Goal: Information Seeking & Learning: Learn about a topic

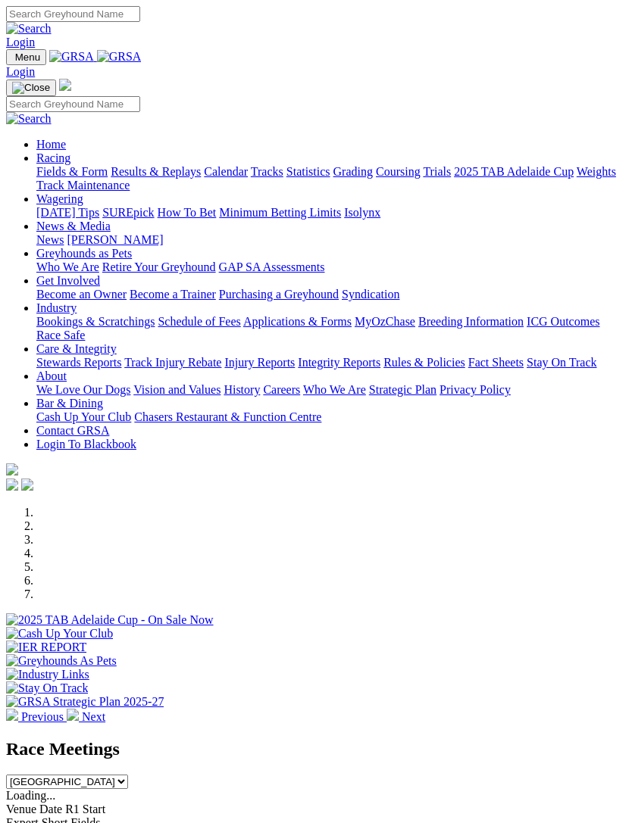
click at [12, 61] on img "Toggle navigation" at bounding box center [12, 61] width 0 height 0
click at [119, 96] on input "Search" at bounding box center [73, 104] width 134 height 16
type input "Bun volcano"
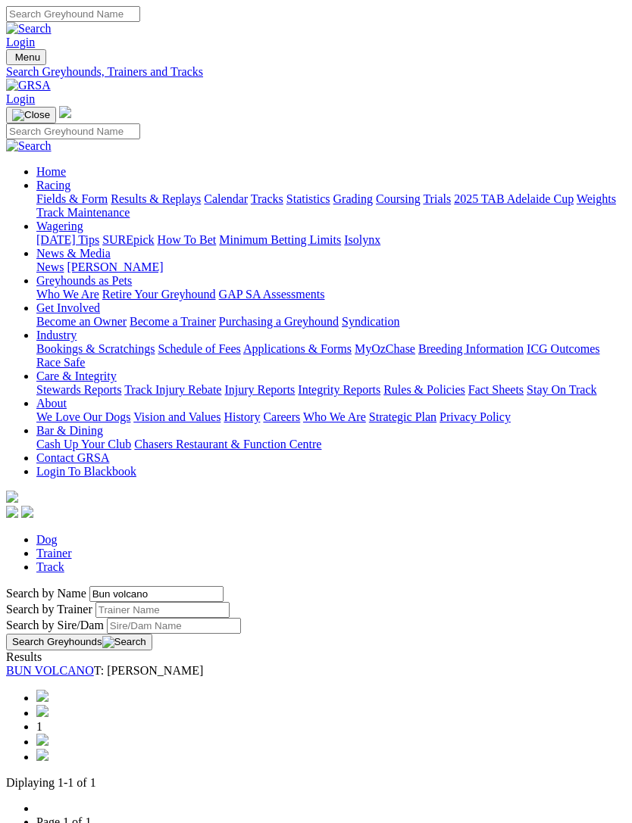
click at [71, 664] on link "BUN VOLCANO" at bounding box center [50, 670] width 88 height 13
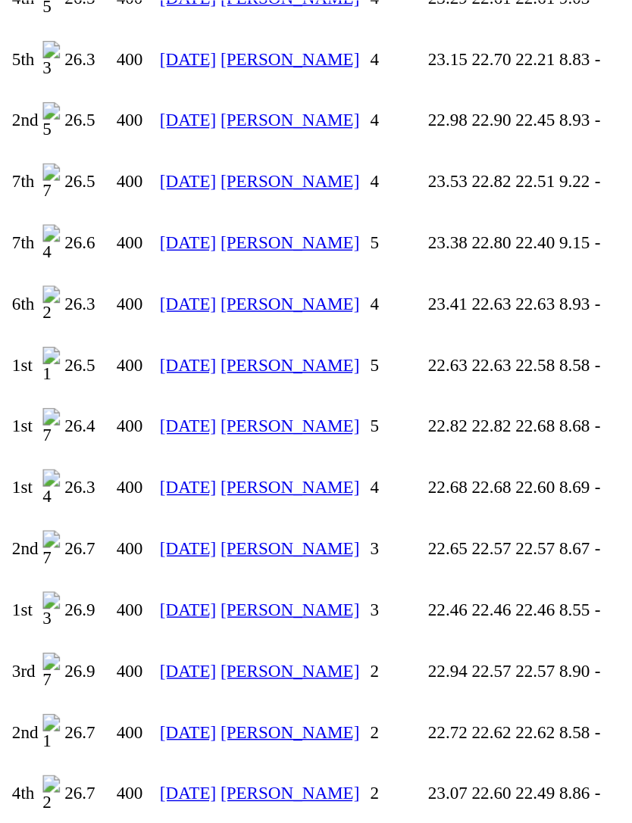
scroll to position [2291, 0]
click at [134, 756] on link "[DATE]" at bounding box center [130, 762] width 39 height 13
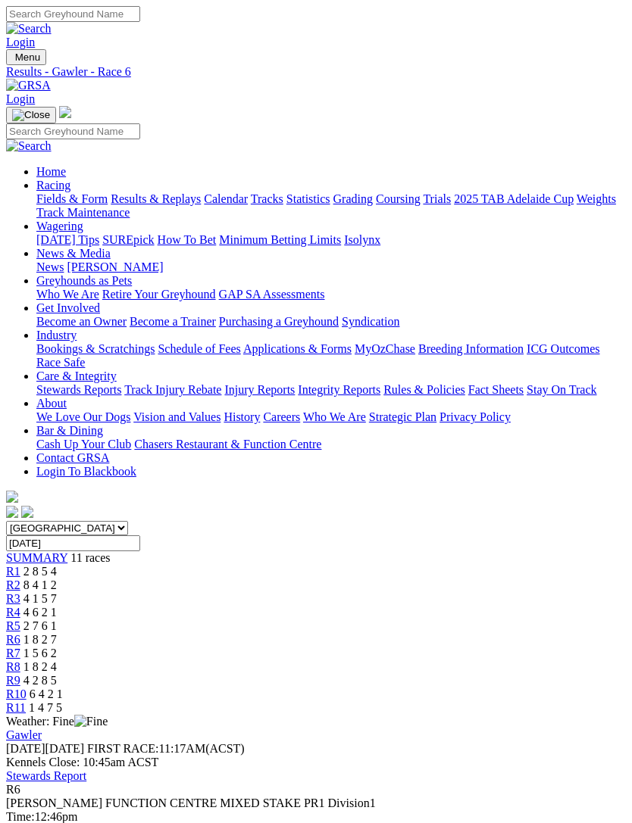
type input "Thursday, 10 Apr 2025"
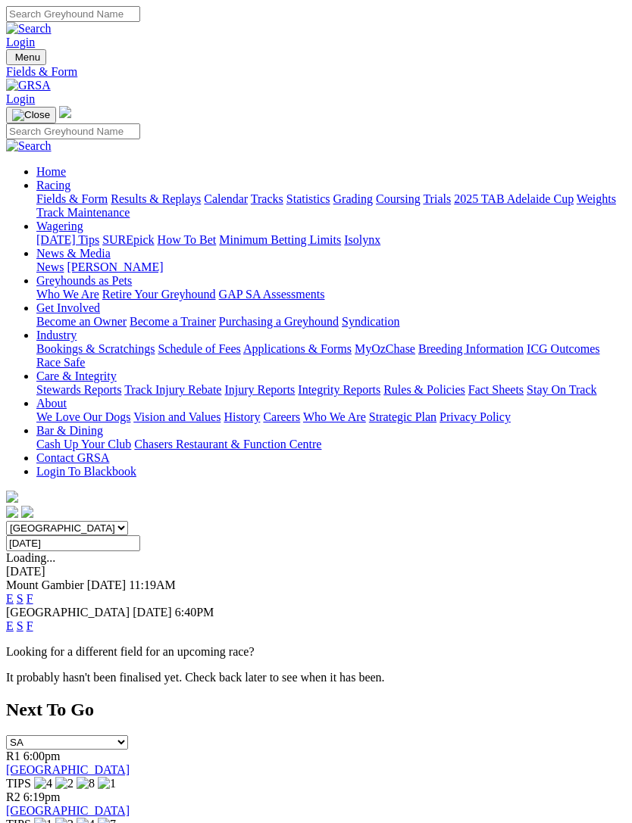
click at [140, 535] on input "Thursday, 10 Apr 2025" at bounding box center [73, 543] width 134 height 16
type input "Wednesday, 16 Apr 2025"
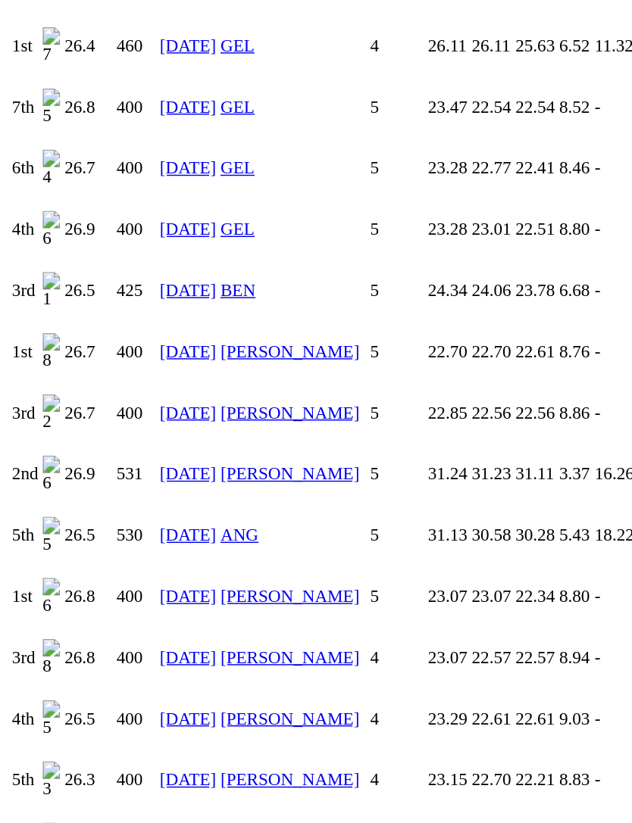
scroll to position [1776, 0]
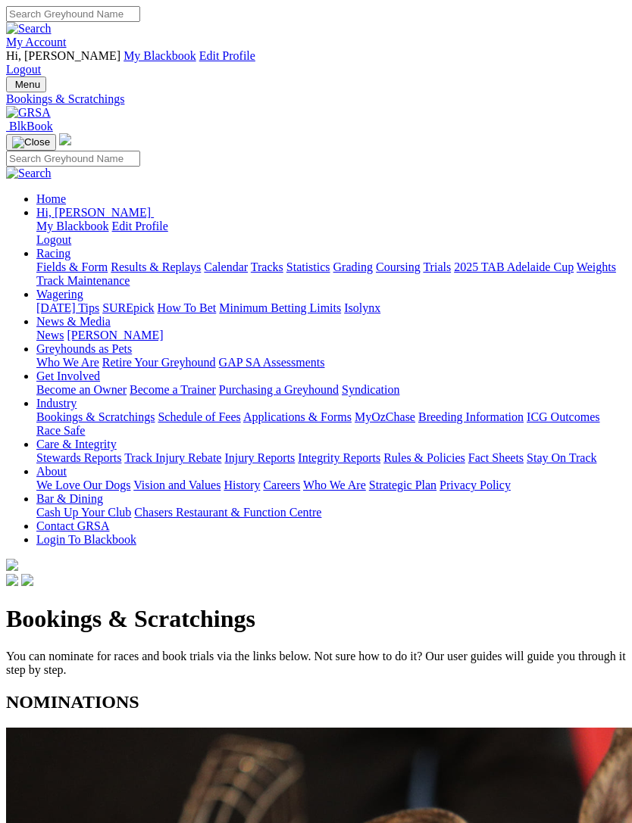
click at [12, 88] on img "Toggle navigation" at bounding box center [12, 88] width 0 height 0
click at [121, 151] on input "Search" at bounding box center [73, 159] width 134 height 16
type input "Bun volcano"
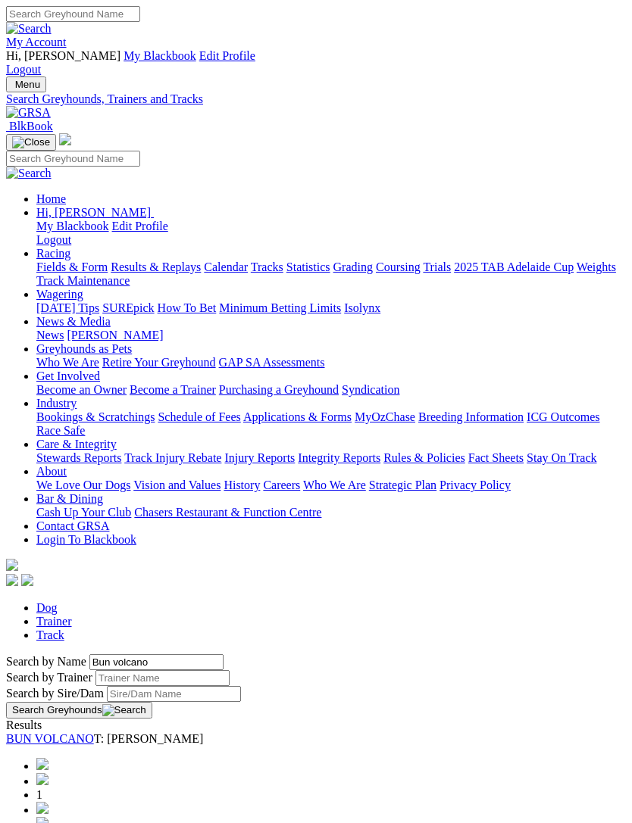
click at [61, 732] on link "BUN VOLCANO" at bounding box center [50, 738] width 88 height 13
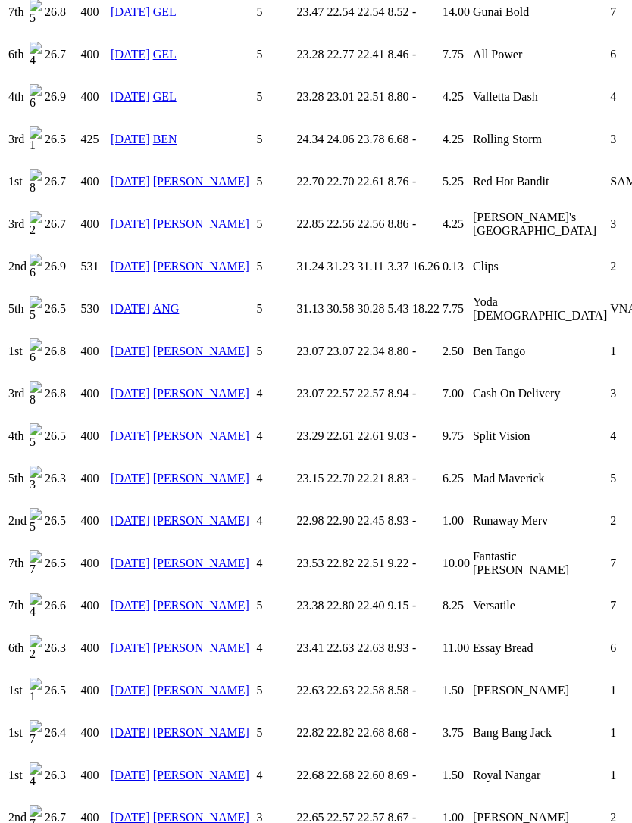
scroll to position [1952, 0]
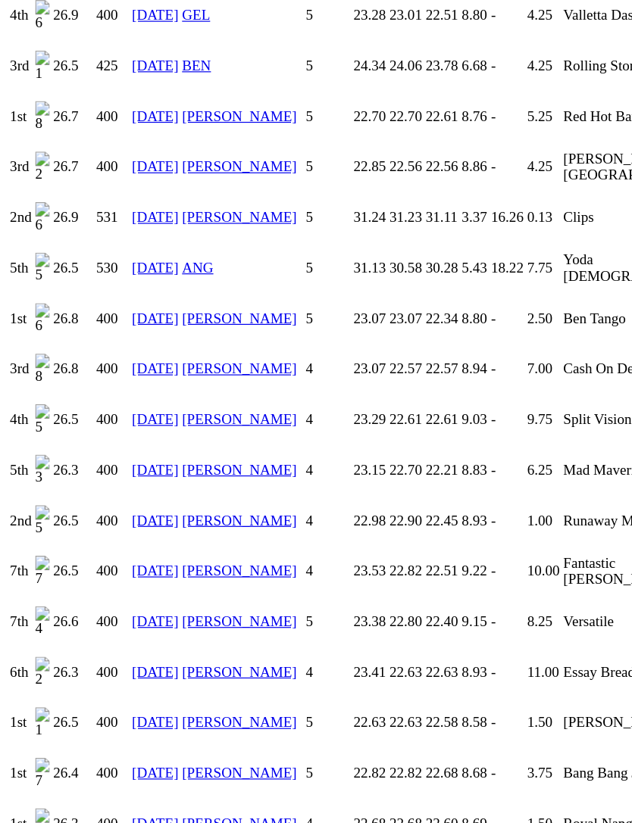
click at [122, 654] on link "29 Nov 24" at bounding box center [130, 660] width 39 height 13
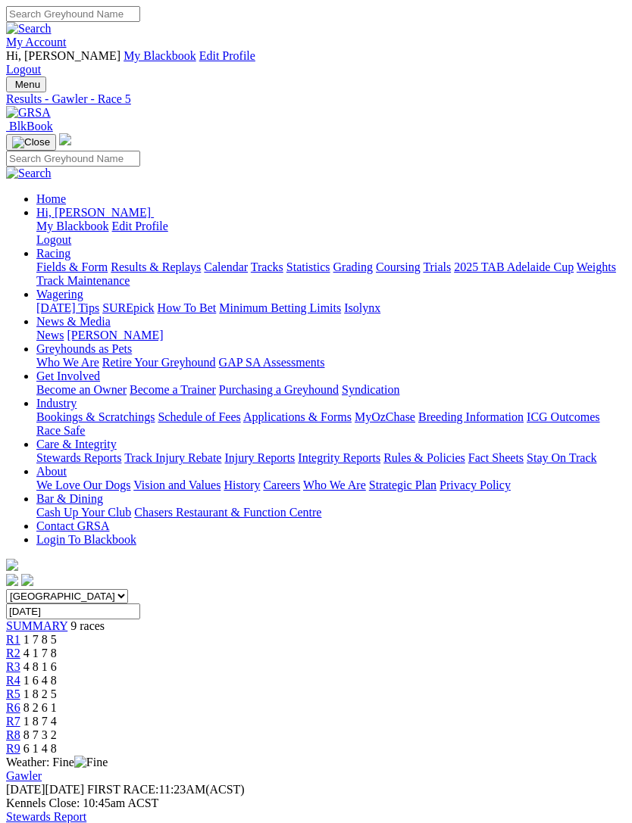
click at [140, 604] on input "[DATE]" at bounding box center [73, 612] width 134 height 16
type input "[DATE]"
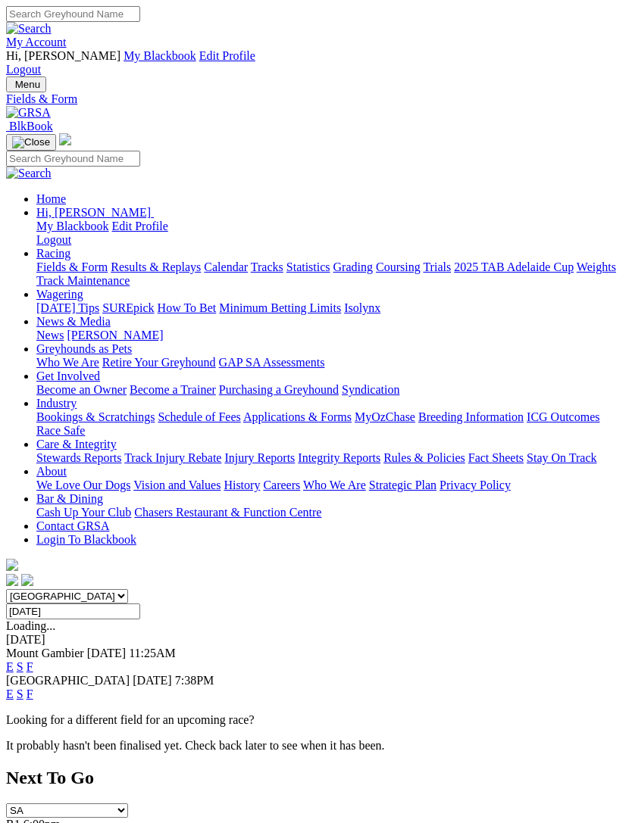
click at [140, 604] on input "Thursday, 5 Dec 2024" at bounding box center [73, 612] width 134 height 16
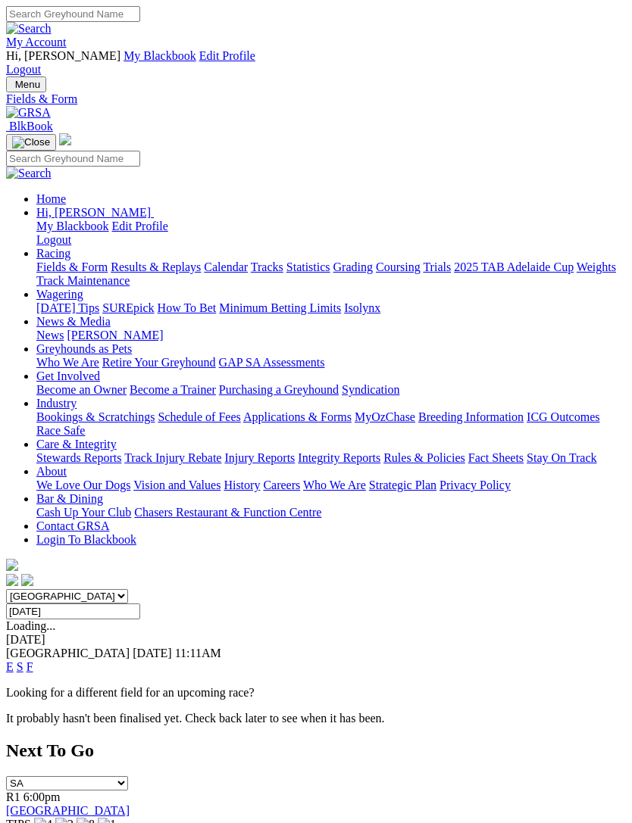
click at [140, 604] on input "Friday, 6 Dec 2024" at bounding box center [73, 612] width 134 height 16
click at [140, 604] on input "Friday, 13 Dec 2024" at bounding box center [73, 612] width 134 height 16
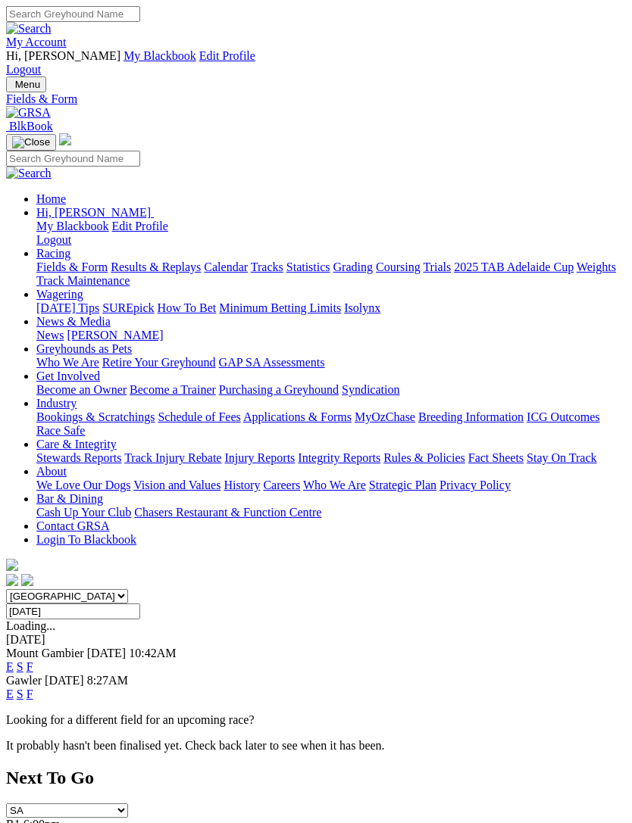
click at [140, 604] on input "Sunday, 15 Dec 2024" at bounding box center [73, 612] width 134 height 16
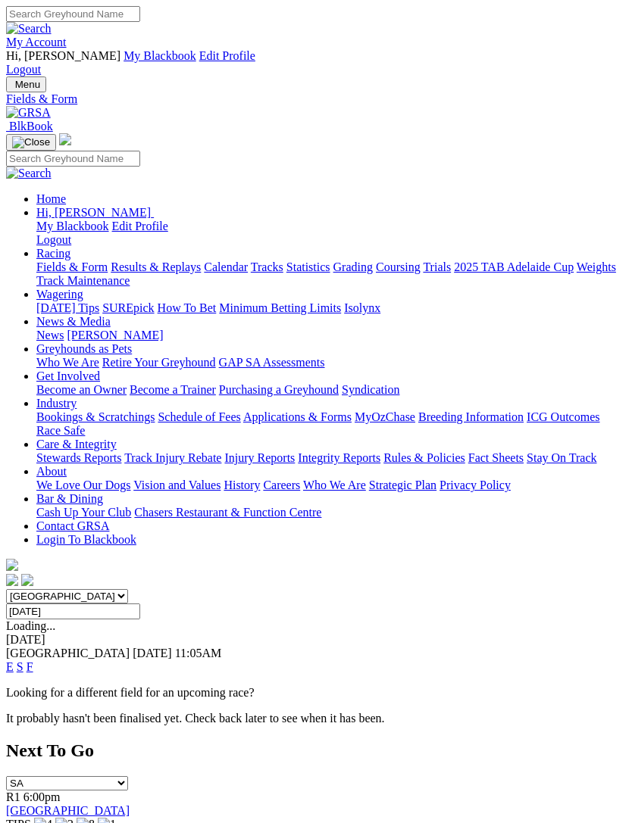
click at [140, 604] on input "Wednesday, 11 Dec 2024" at bounding box center [73, 612] width 134 height 16
click at [140, 604] on input "Wednesday, 18 Dec 2024" at bounding box center [73, 612] width 134 height 16
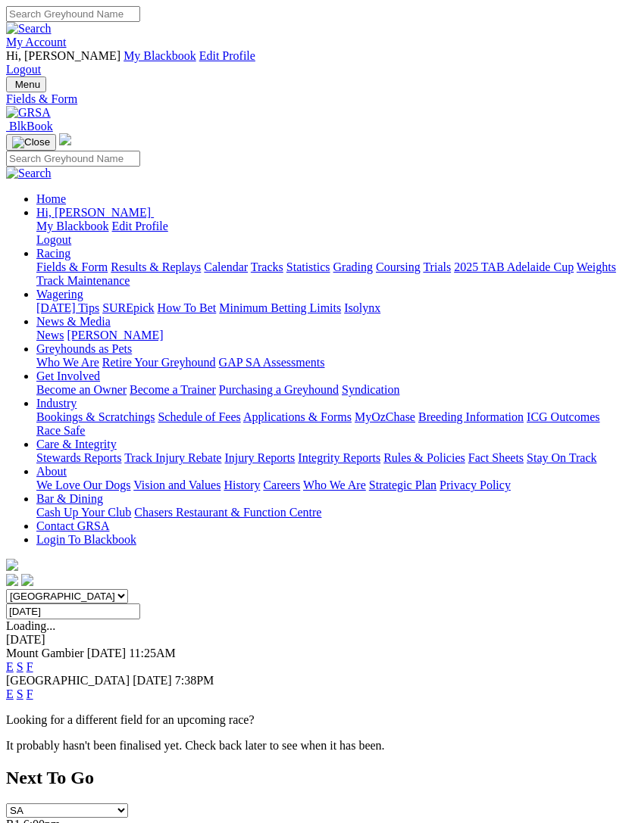
click at [140, 604] on input "Thursday, 5 Dec 2024" at bounding box center [73, 612] width 134 height 16
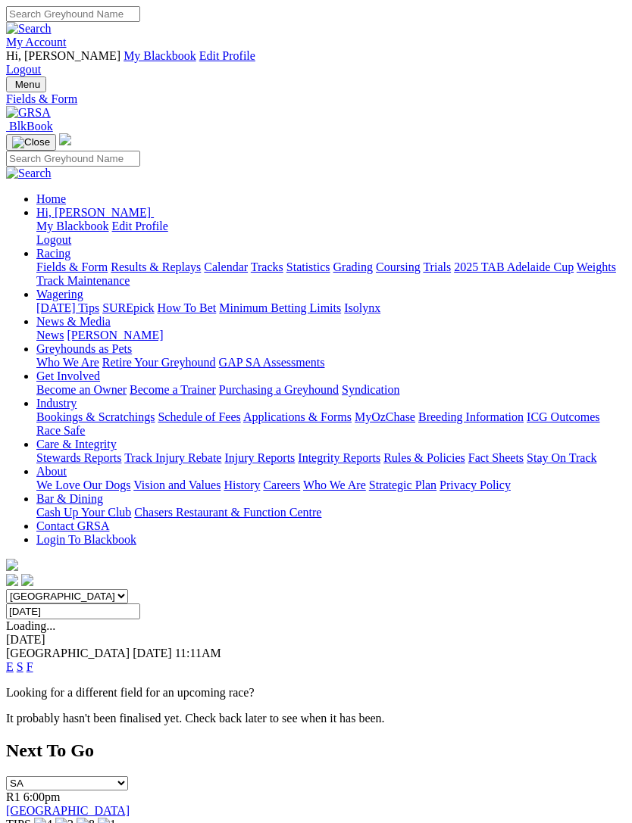
click at [140, 604] on input "Friday, 6 Dec 2024" at bounding box center [73, 612] width 134 height 16
click at [140, 604] on input "Friday, 29 Nov 2024" at bounding box center [73, 612] width 134 height 16
click at [140, 604] on input "Wednesday, 6 Nov 2024" at bounding box center [73, 612] width 134 height 16
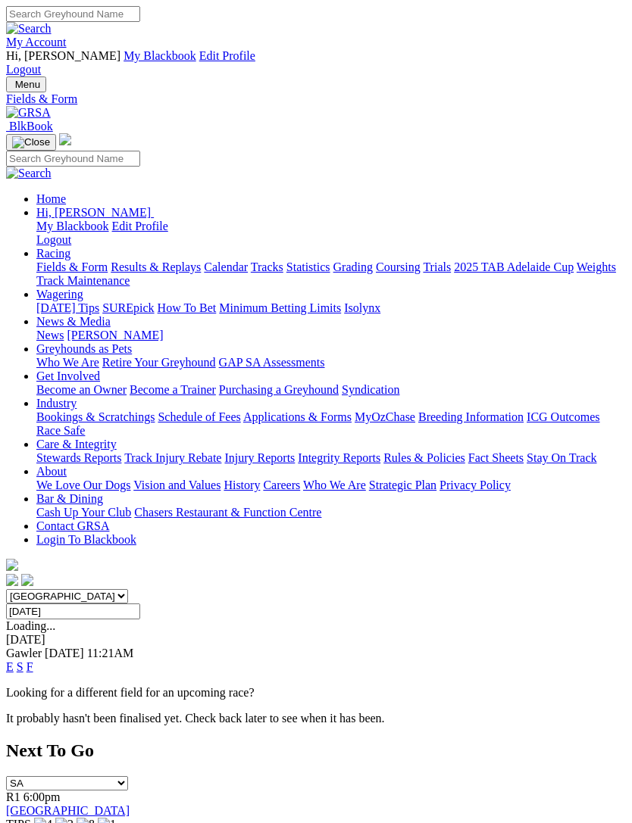
click at [140, 604] on input "Wednesday, 20 Nov 2024" at bounding box center [73, 612] width 134 height 16
click at [140, 604] on input "Wednesday, 13 Nov 2024" at bounding box center [73, 612] width 134 height 16
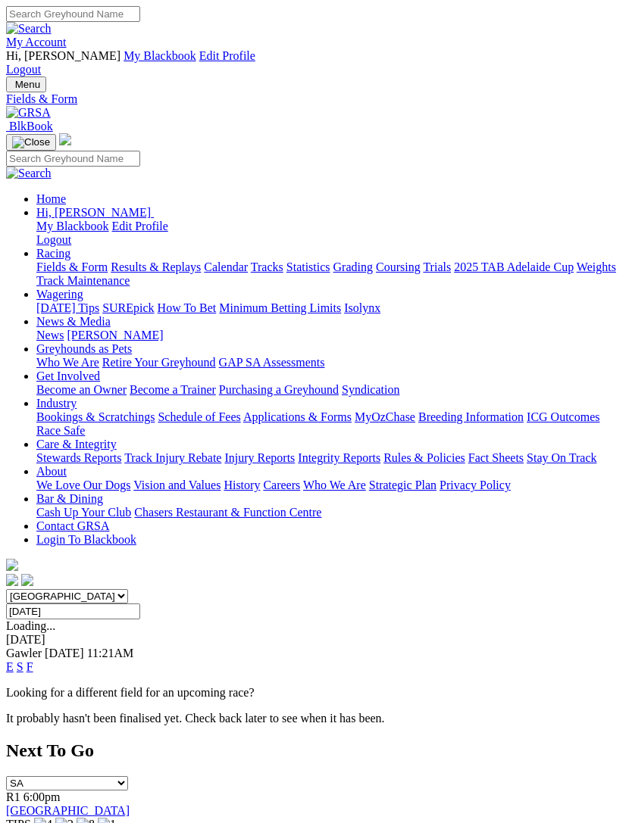
click at [140, 604] on input "Wednesday, 6 Nov 2024" at bounding box center [73, 612] width 134 height 16
click at [140, 604] on input "Wednesday, 27 Nov 2024" at bounding box center [73, 612] width 134 height 16
click at [140, 604] on input "Friday, 22 Nov 2024" at bounding box center [73, 612] width 134 height 16
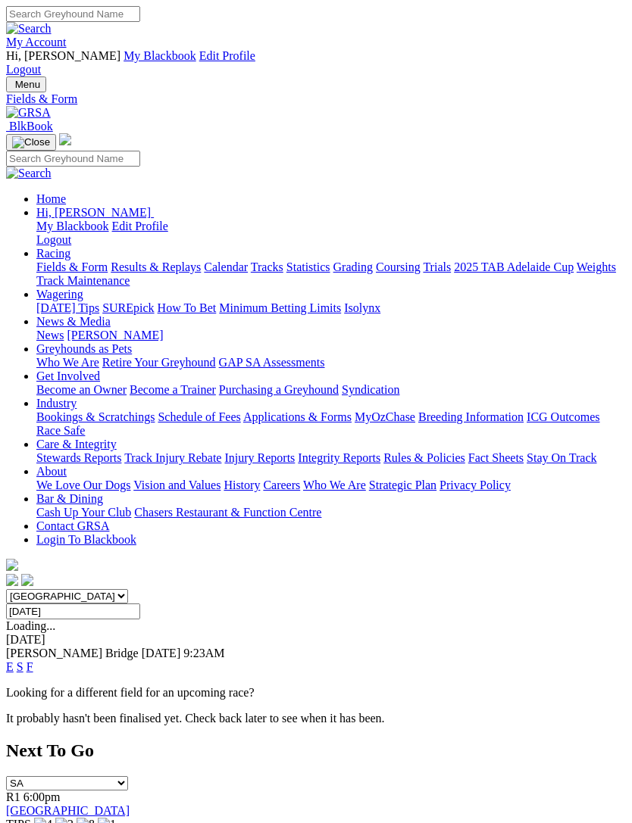
type input "Sunday, 24 Nov 2024"
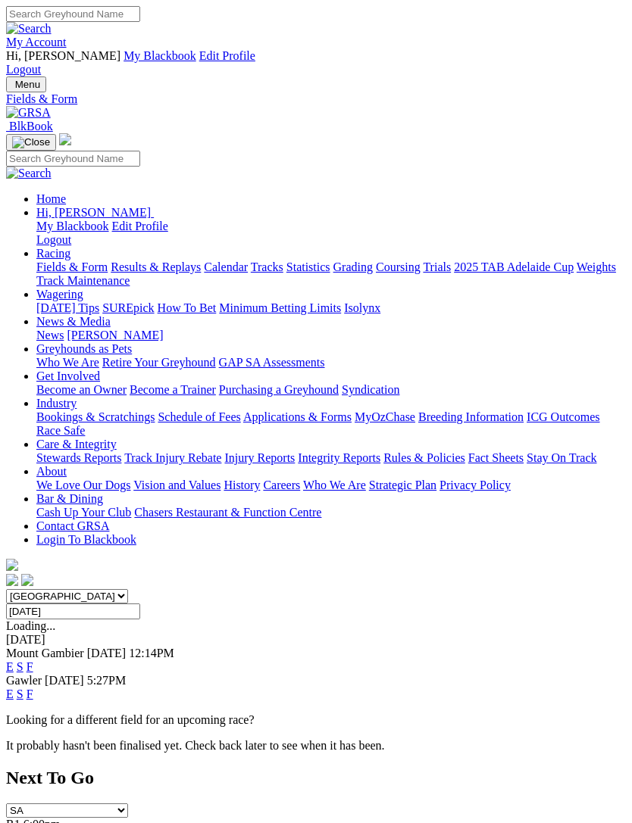
click at [31, 79] on span "Menu" at bounding box center [27, 84] width 25 height 11
click at [111, 328] on link "News & Media" at bounding box center [73, 321] width 74 height 13
click at [115, 341] on link "[PERSON_NAME]" at bounding box center [115, 335] width 96 height 13
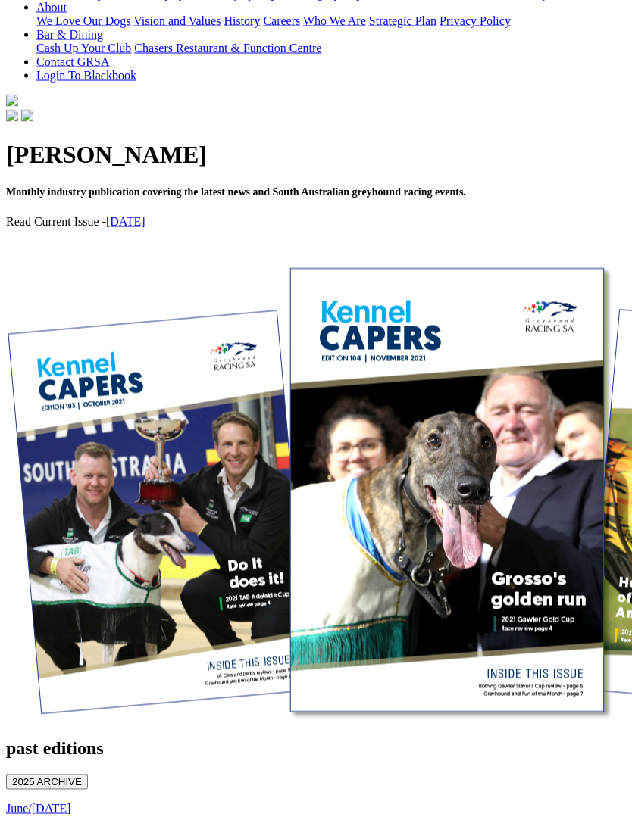
scroll to position [479, 0]
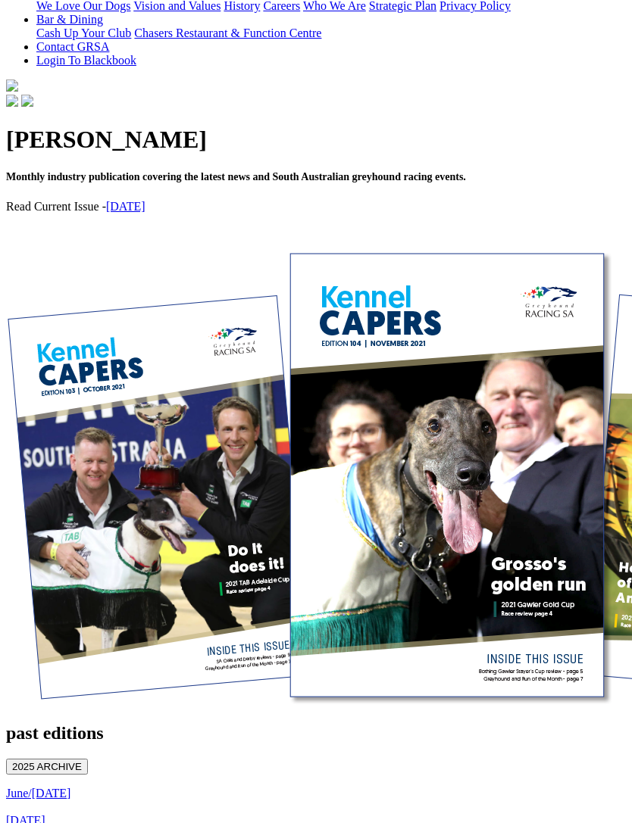
scroll to position [527, 0]
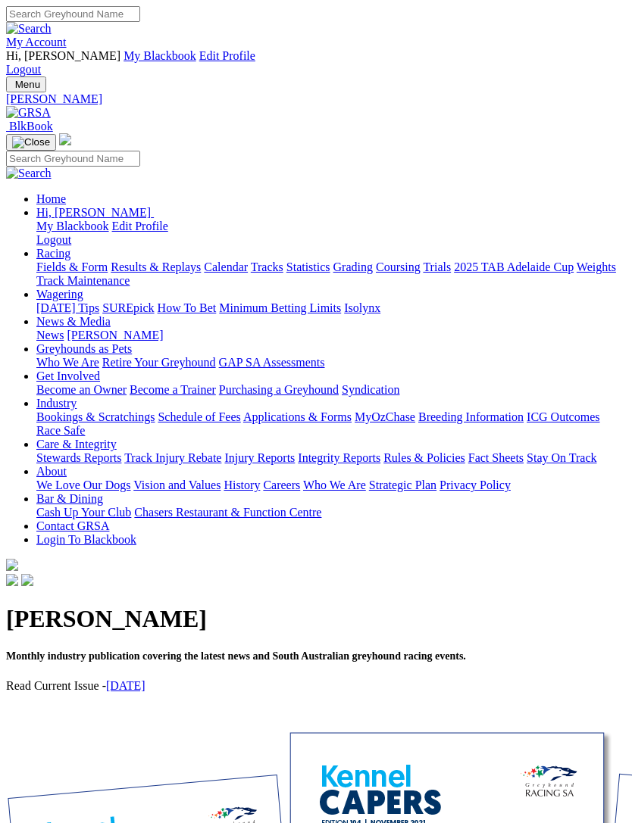
scroll to position [528, 0]
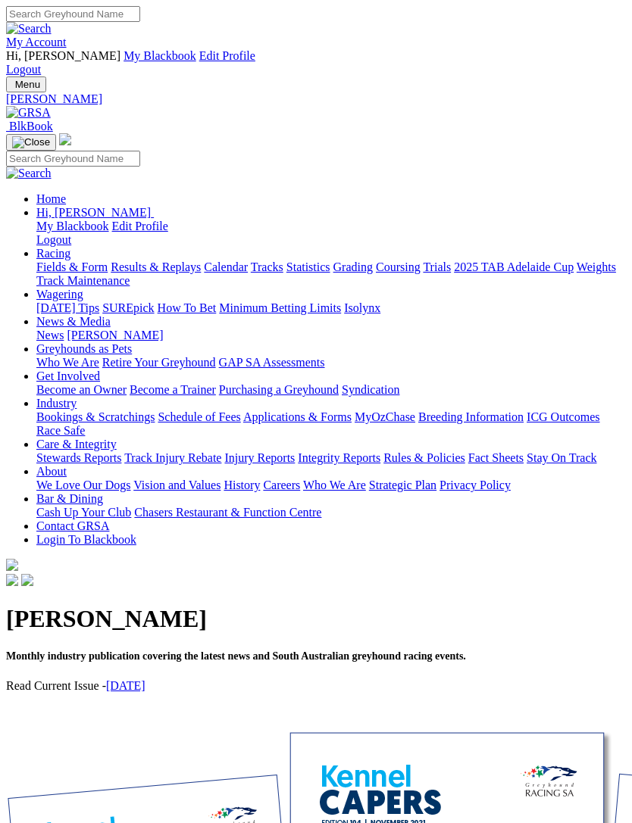
click at [12, 88] on img "Toggle navigation" at bounding box center [12, 88] width 0 height 0
click at [64, 329] on link "News" at bounding box center [49, 335] width 27 height 13
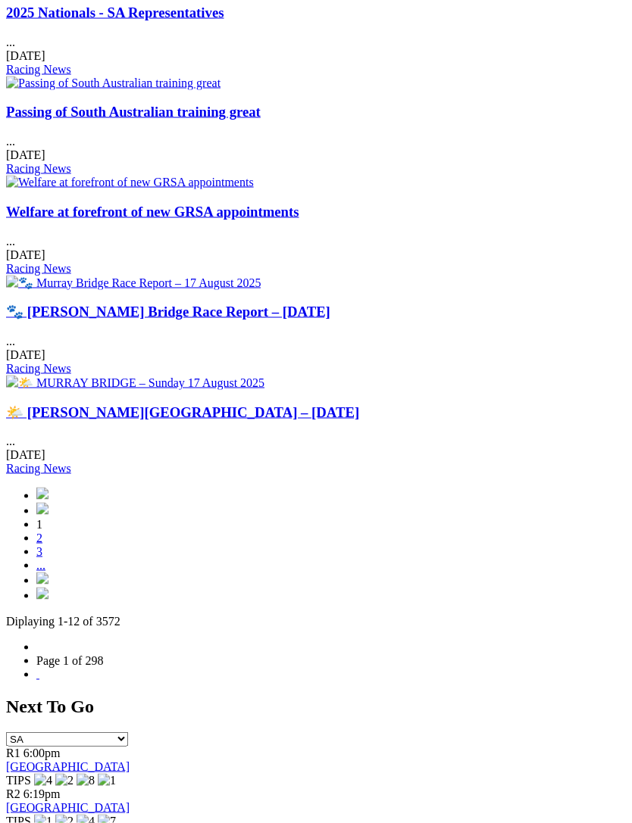
scroll to position [1587, 0]
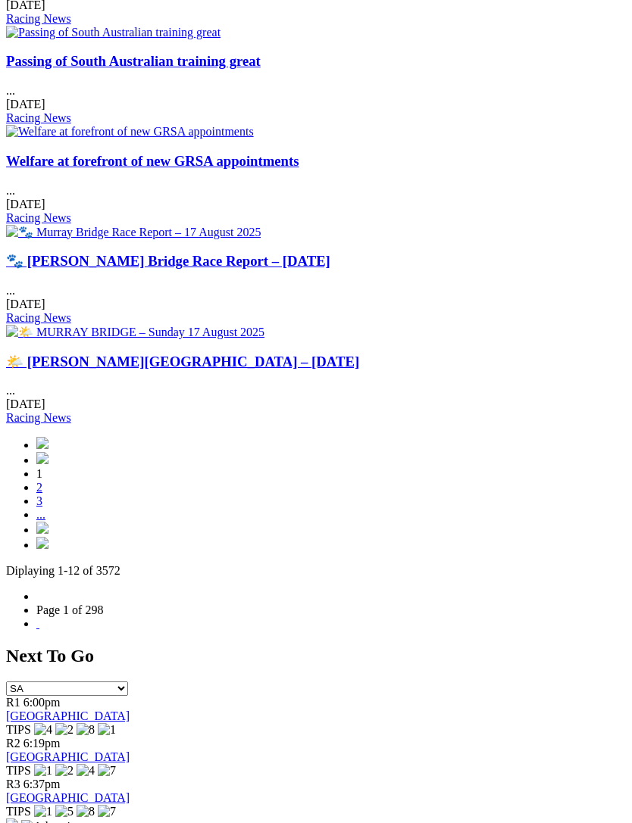
click at [48, 537] on img at bounding box center [42, 543] width 12 height 12
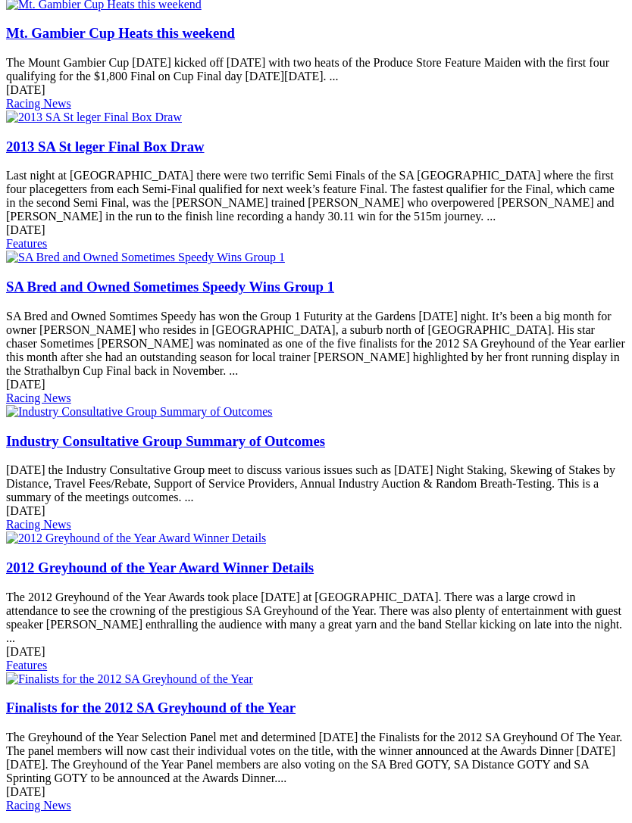
scroll to position [943, 0]
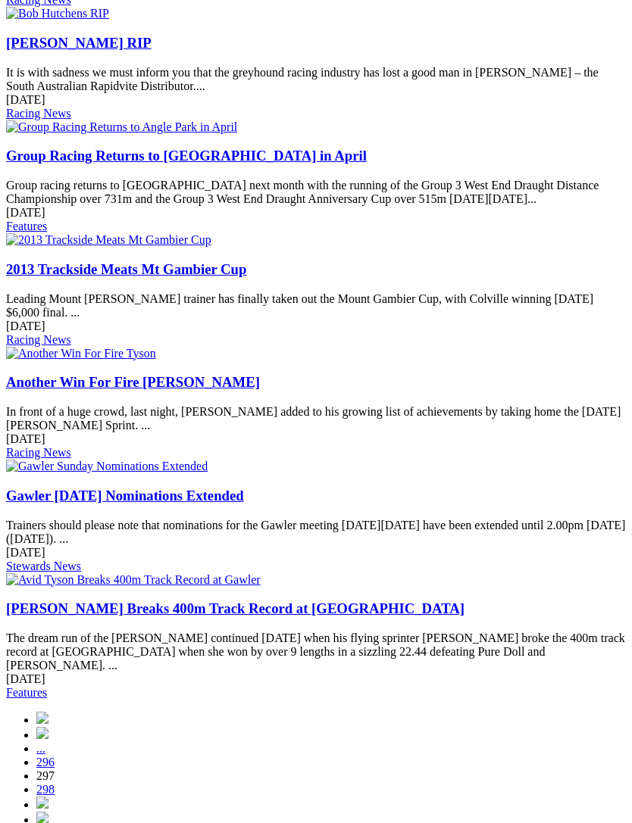
scroll to position [1494, 0]
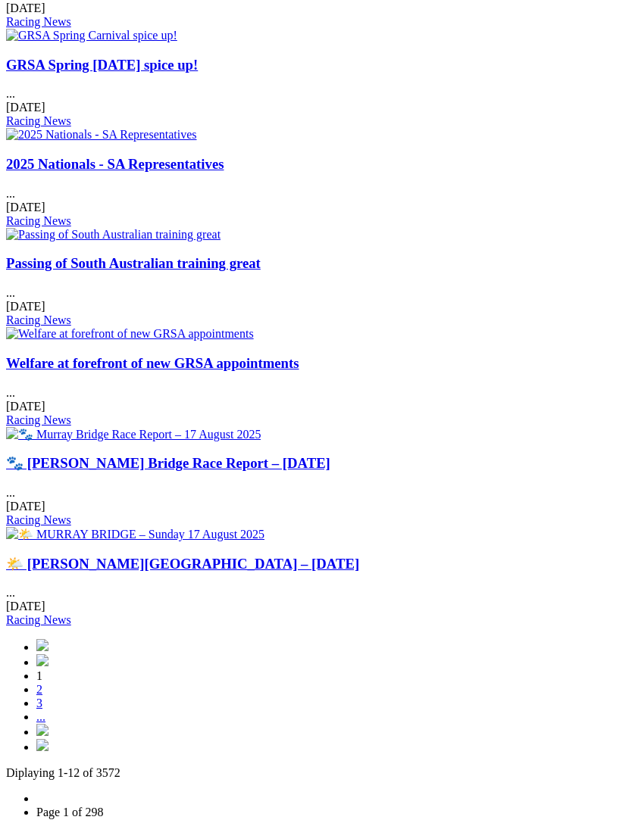
scroll to position [1384, 0]
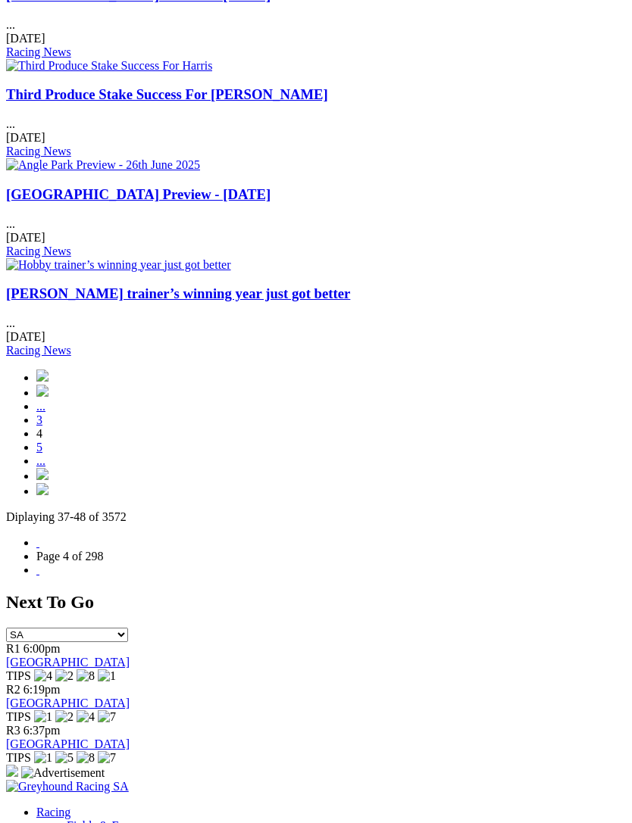
scroll to position [1551, 0]
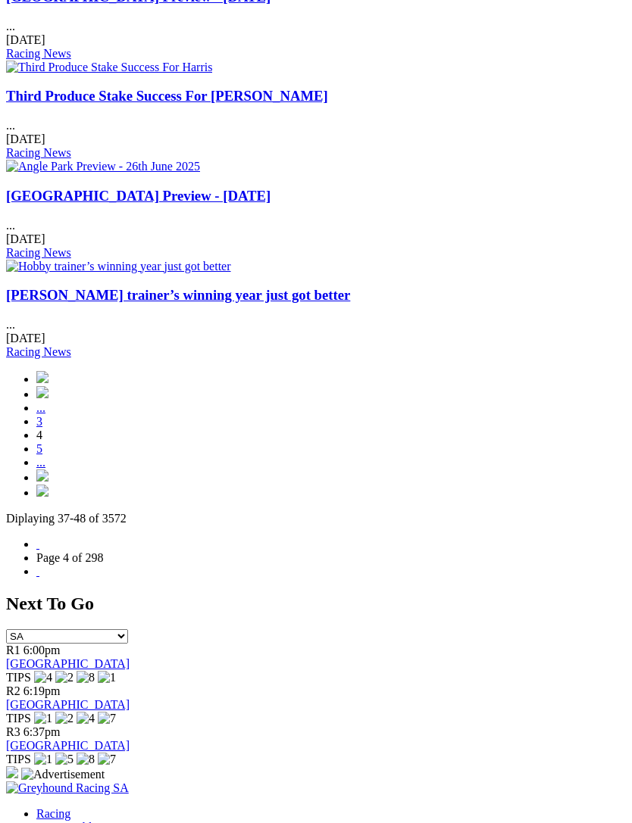
click at [45, 456] on link "..." at bounding box center [40, 462] width 9 height 13
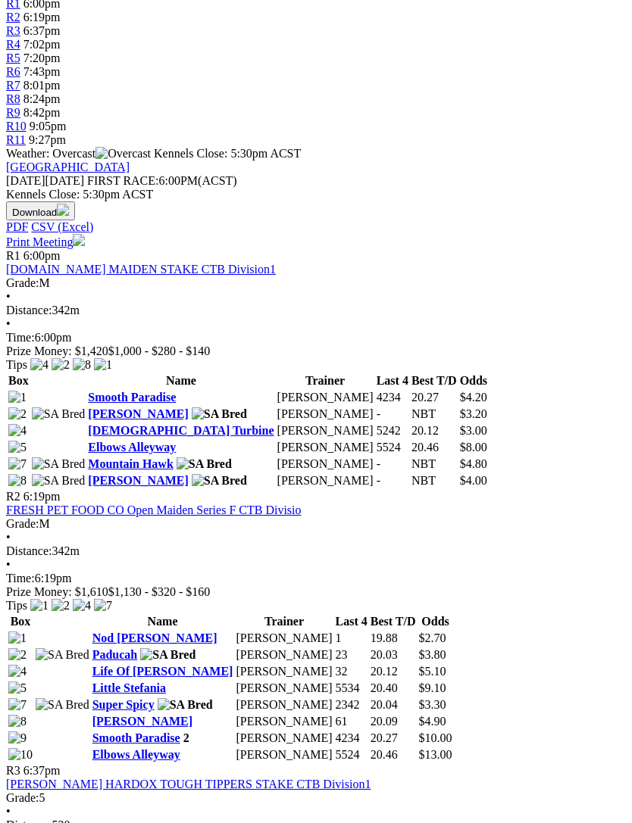
scroll to position [567, 14]
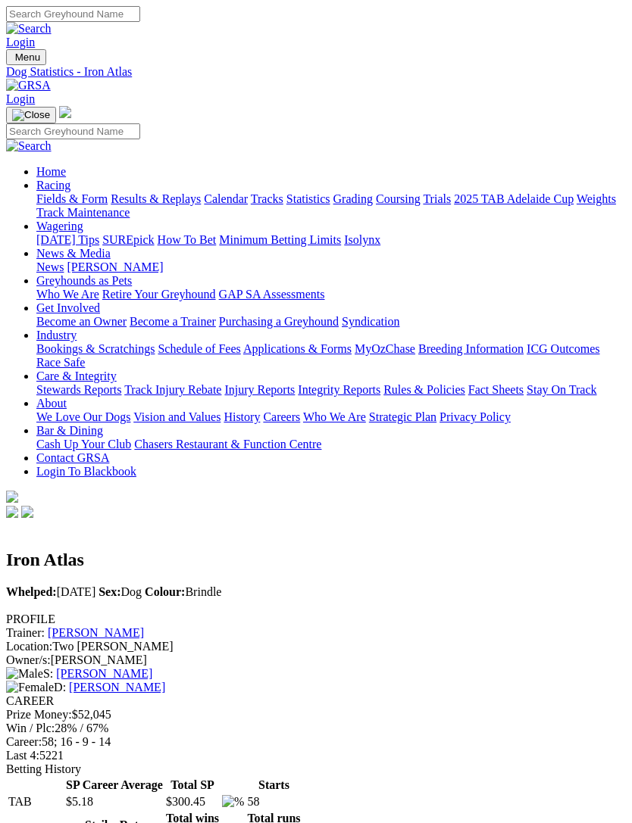
click at [12, 61] on img "Toggle navigation" at bounding box center [12, 61] width 0 height 0
click at [576, 205] on link "Weights" at bounding box center [595, 198] width 39 height 13
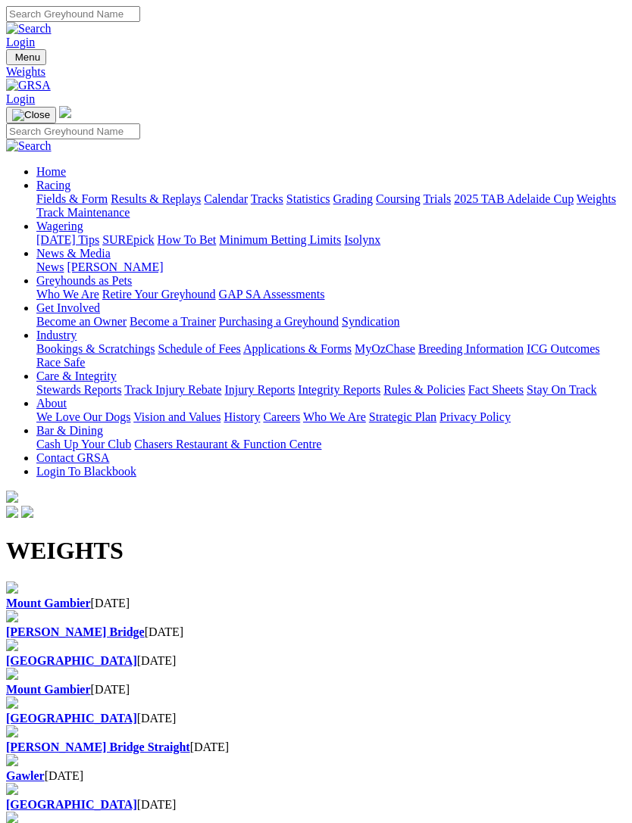
click at [12, 61] on img "Toggle navigation" at bounding box center [12, 61] width 0 height 0
click at [83, 232] on link "Wagering" at bounding box center [59, 226] width 47 height 13
click at [344, 246] on link "Isolynx" at bounding box center [362, 239] width 36 height 13
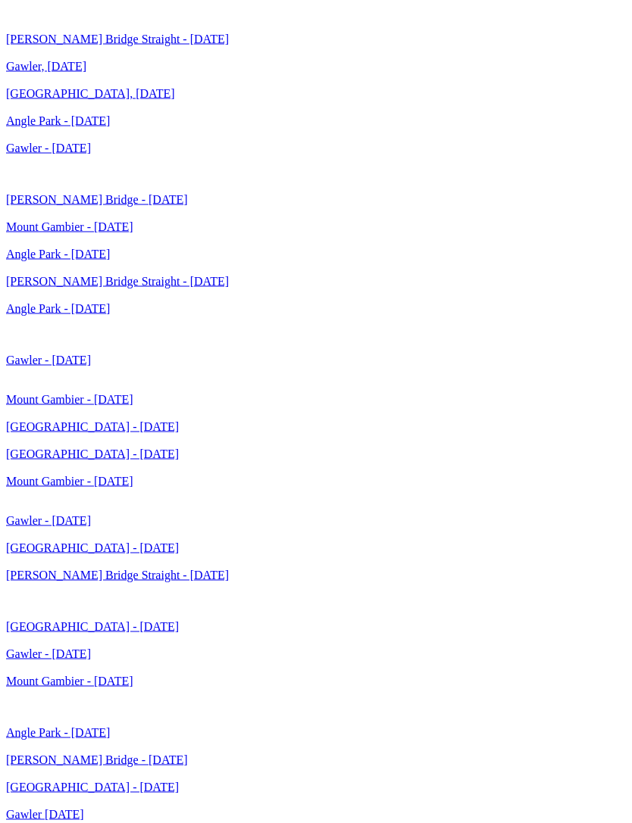
scroll to position [3666, 0]
